Goal: Book appointment/travel/reservation

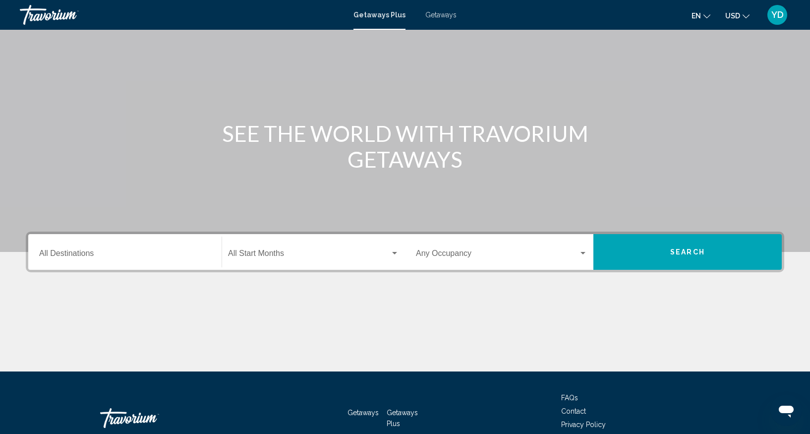
scroll to position [105, 0]
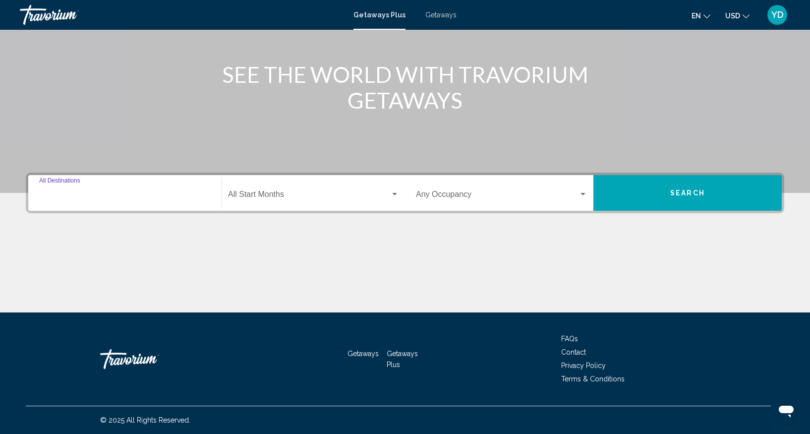
click at [101, 198] on input "Destination All Destinations" at bounding box center [125, 196] width 172 height 9
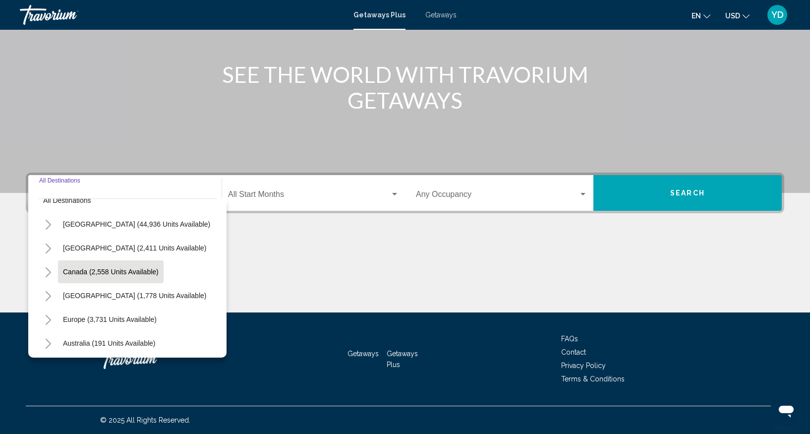
scroll to position [0, 0]
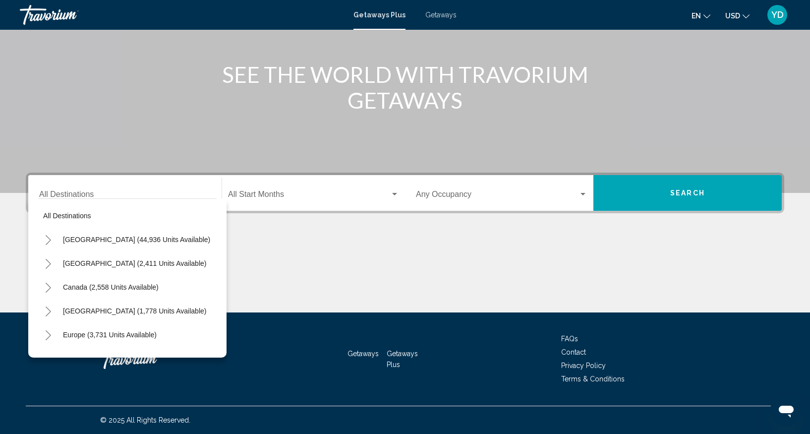
click at [121, 137] on div "Main content" at bounding box center [405, 44] width 810 height 298
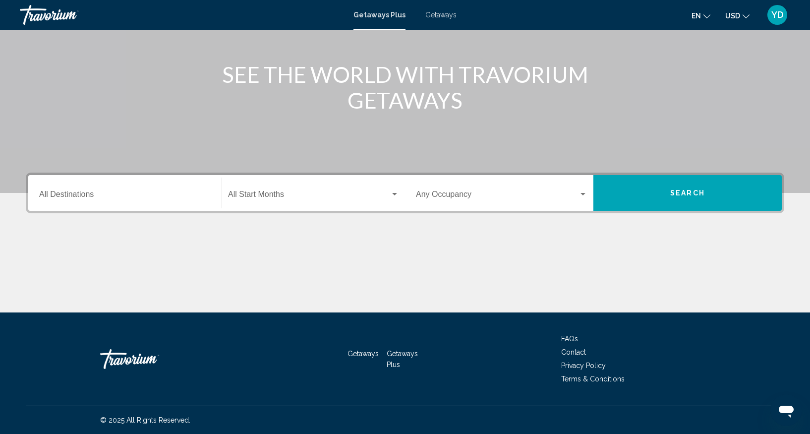
click at [77, 197] on input "Destination All Destinations" at bounding box center [125, 196] width 172 height 9
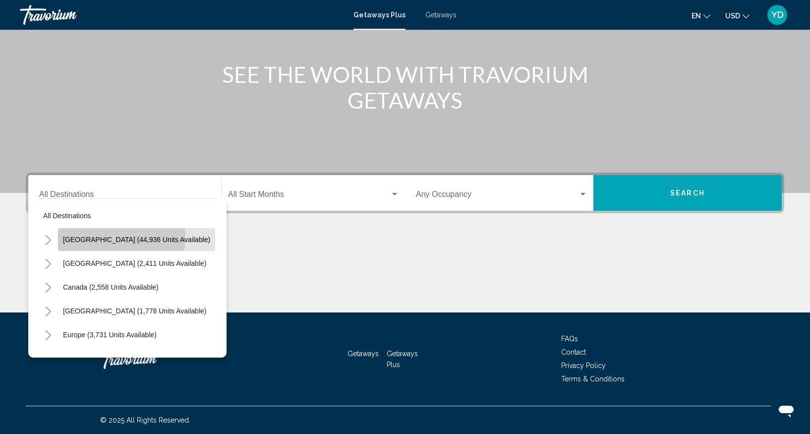
click at [94, 237] on span "[GEOGRAPHIC_DATA] (44,936 units available)" at bounding box center [136, 240] width 147 height 8
type input "**********"
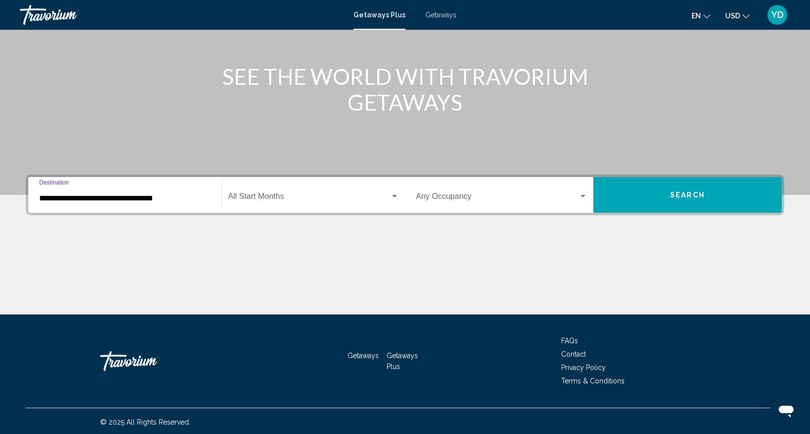
scroll to position [102, 0]
click at [394, 196] on div "Search widget" at bounding box center [394, 196] width 5 height 2
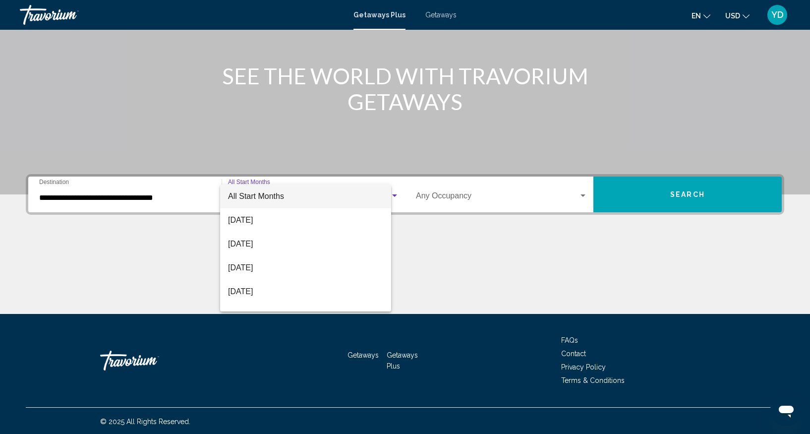
scroll to position [105, 0]
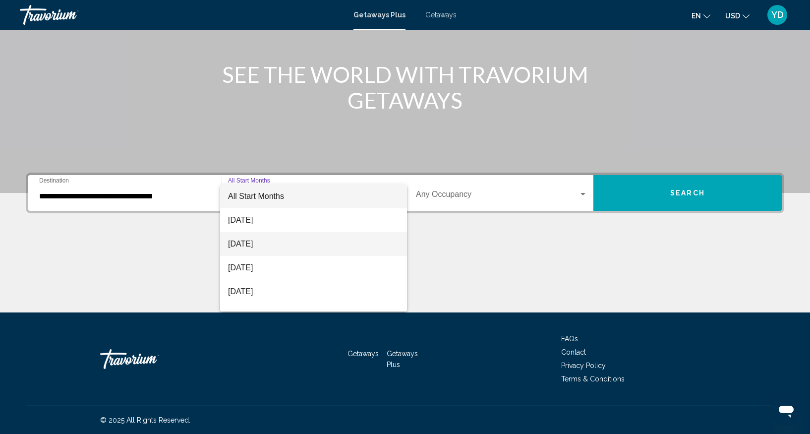
click at [266, 245] on span "[DATE]" at bounding box center [313, 244] width 171 height 24
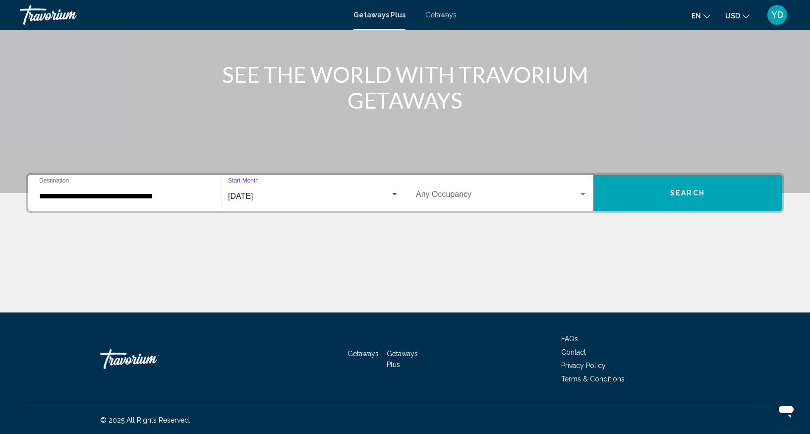
click at [584, 193] on div "Search widget" at bounding box center [583, 194] width 5 height 2
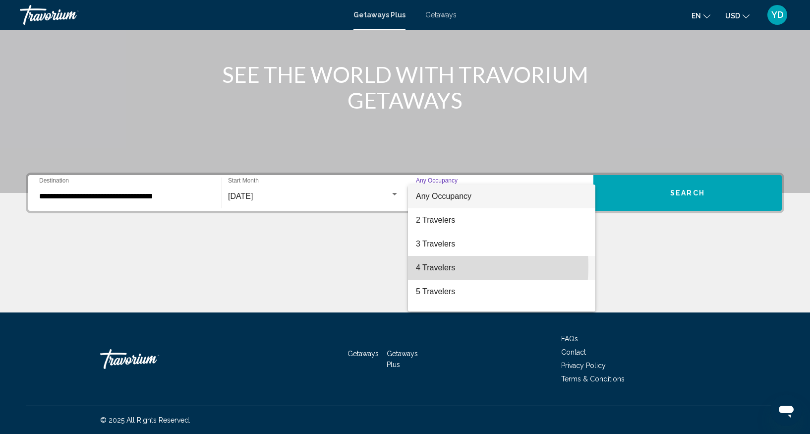
click at [439, 266] on span "4 Travelers" at bounding box center [502, 268] width 172 height 24
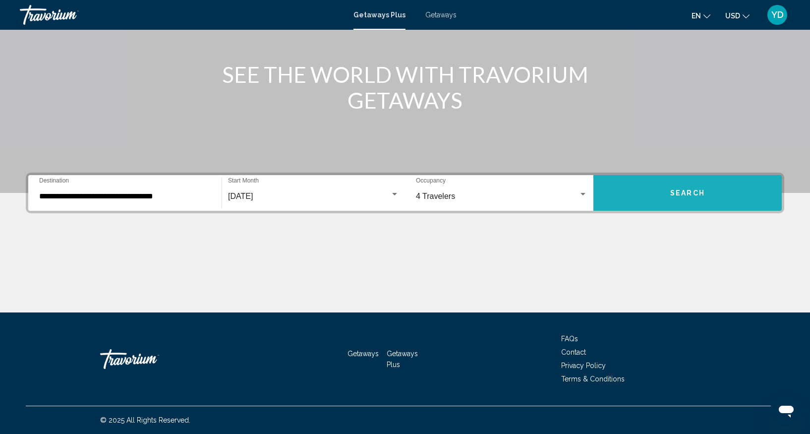
click at [658, 195] on button "Search" at bounding box center [688, 193] width 188 height 36
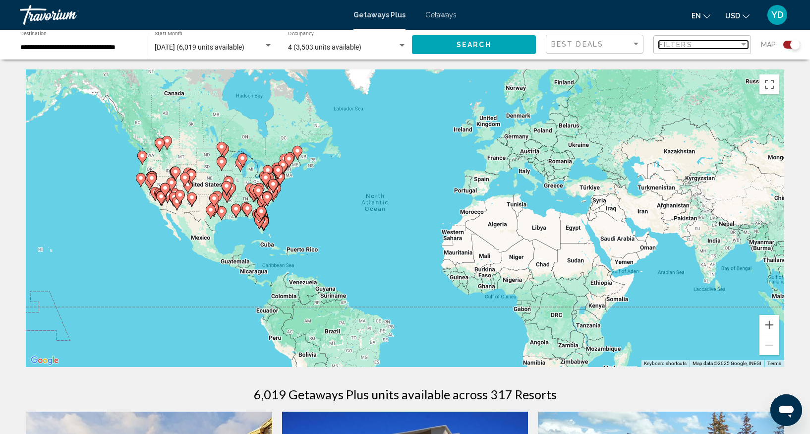
click at [744, 44] on div "Filter" at bounding box center [743, 44] width 5 height 2
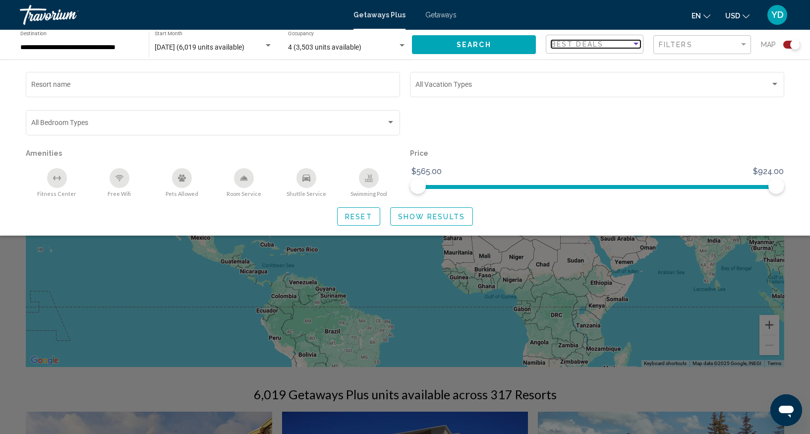
click at [636, 44] on div "Sort by" at bounding box center [636, 44] width 5 height 2
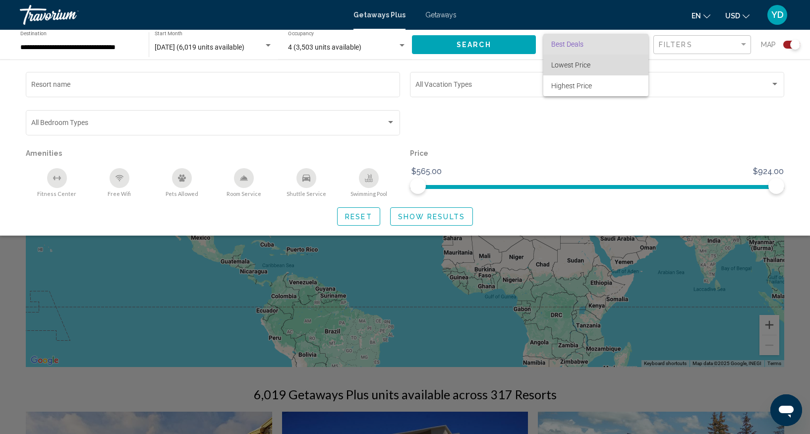
click at [580, 63] on span "Lowest Price" at bounding box center [570, 65] width 39 height 8
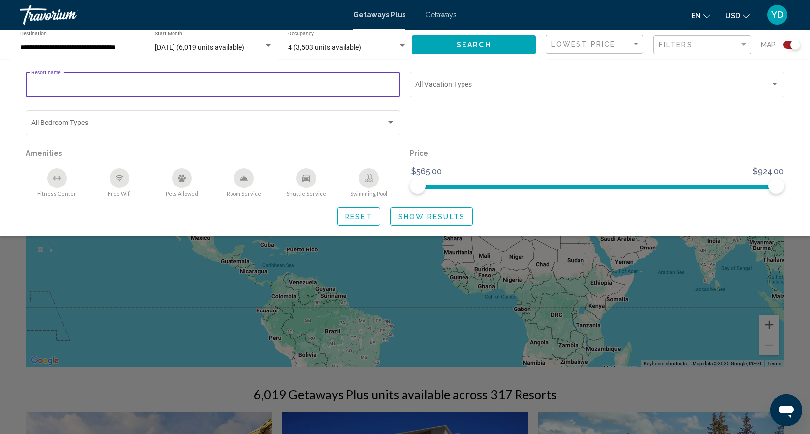
click at [65, 83] on input "Resort name" at bounding box center [213, 86] width 364 height 8
type input "**********"
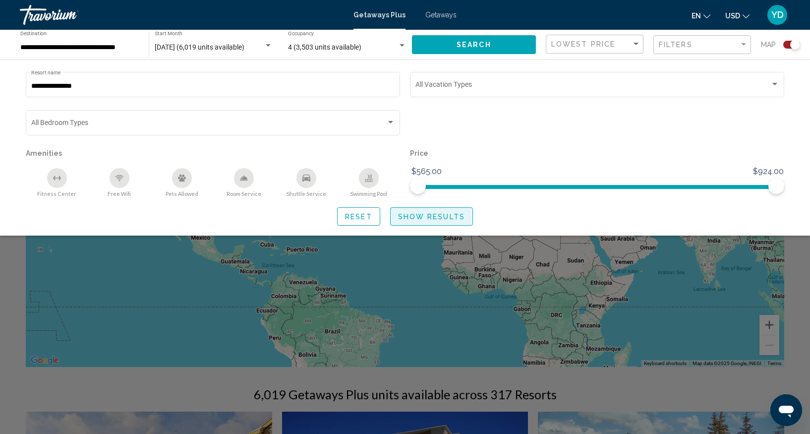
click at [423, 217] on span "Show Results" at bounding box center [431, 217] width 67 height 8
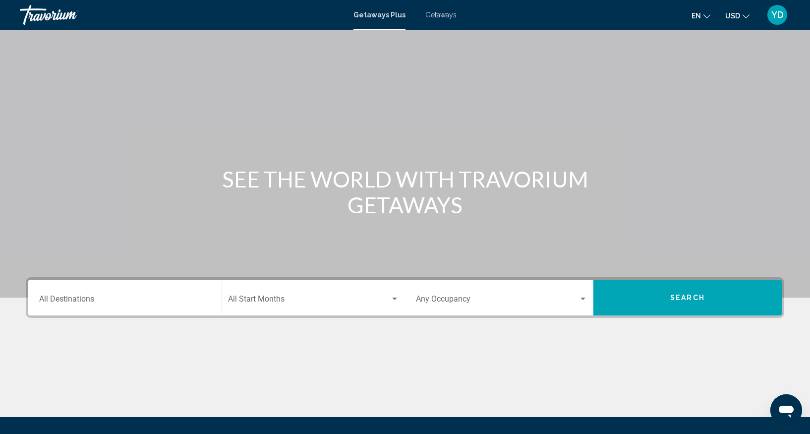
scroll to position [105, 0]
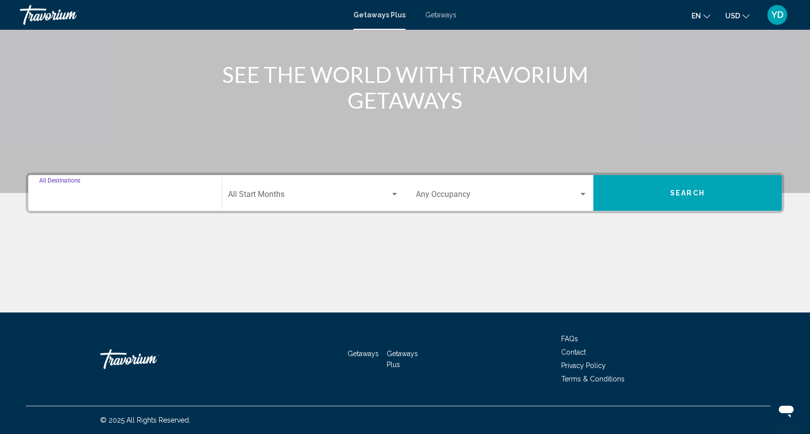
click at [124, 198] on input "Destination All Destinations" at bounding box center [125, 196] width 172 height 9
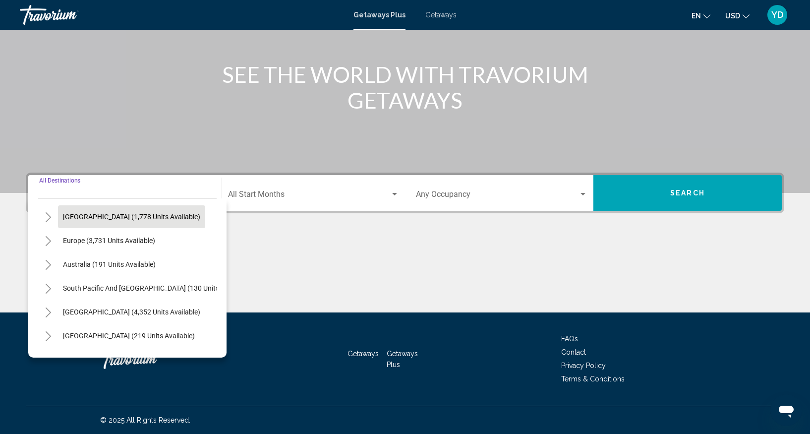
scroll to position [97, 0]
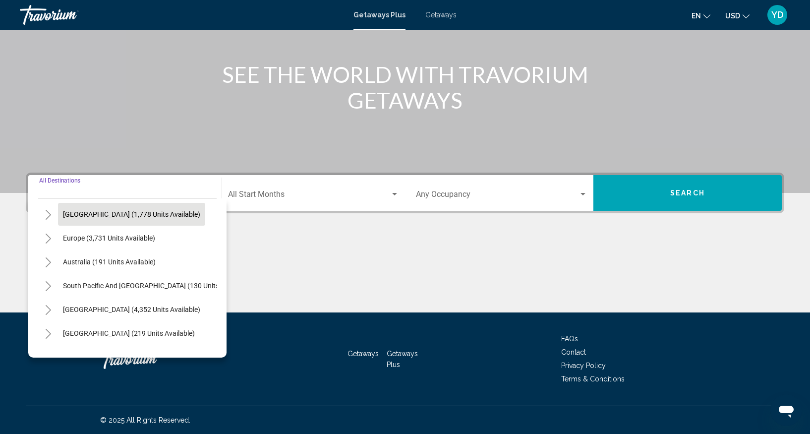
click at [117, 216] on span "[GEOGRAPHIC_DATA] (1,778 units available)" at bounding box center [131, 214] width 137 height 8
type input "**********"
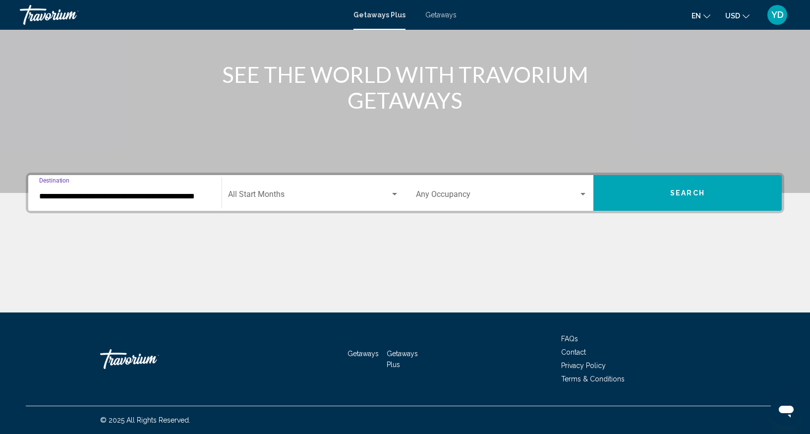
click at [394, 194] on div "Search widget" at bounding box center [394, 194] width 5 height 2
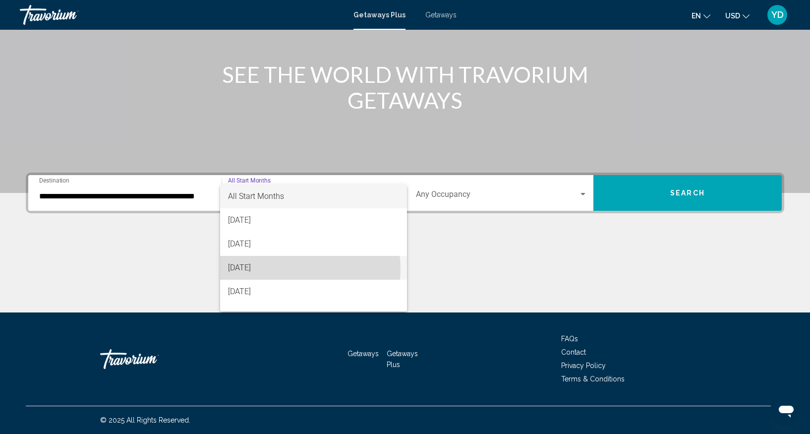
click at [299, 269] on span "[DATE]" at bounding box center [313, 268] width 171 height 24
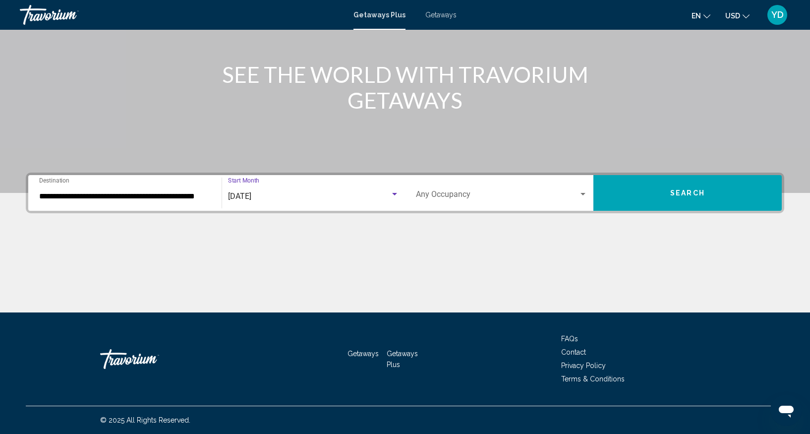
click at [666, 197] on button "Search" at bounding box center [688, 193] width 188 height 36
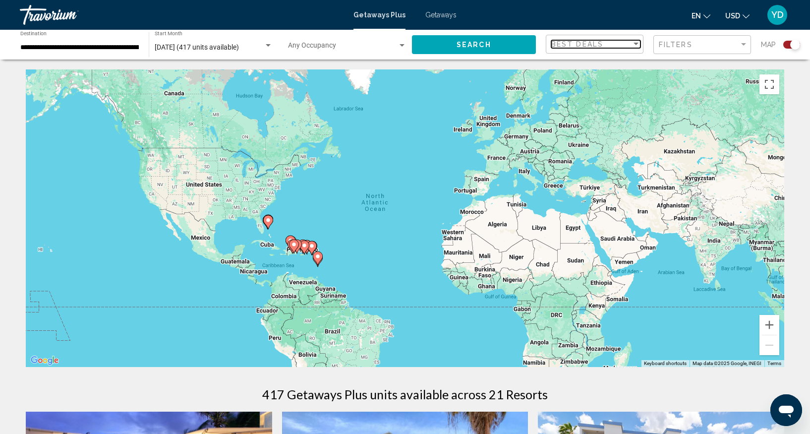
click at [636, 44] on div "Sort by" at bounding box center [636, 44] width 5 height 2
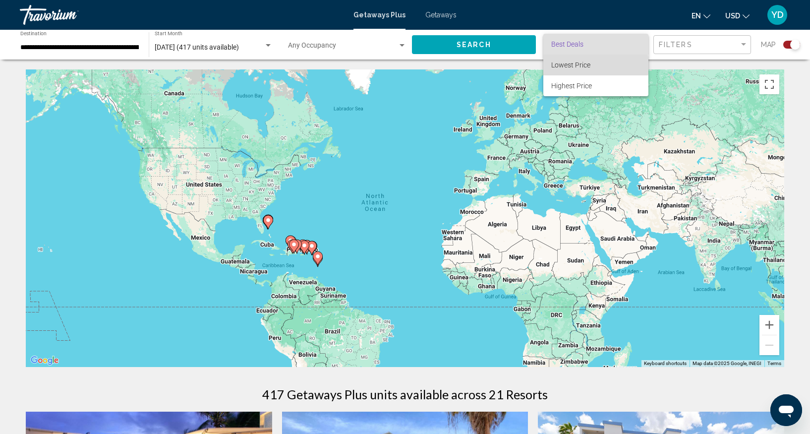
click at [578, 65] on span "Lowest Price" at bounding box center [570, 65] width 39 height 8
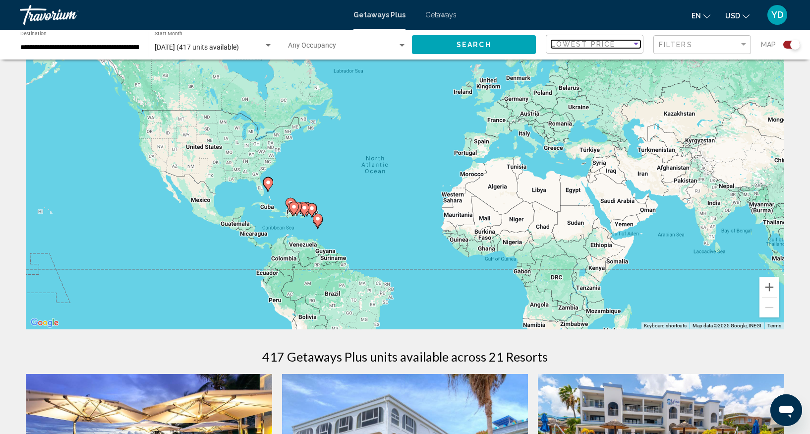
scroll to position [37, 0]
